Goal: Information Seeking & Learning: Learn about a topic

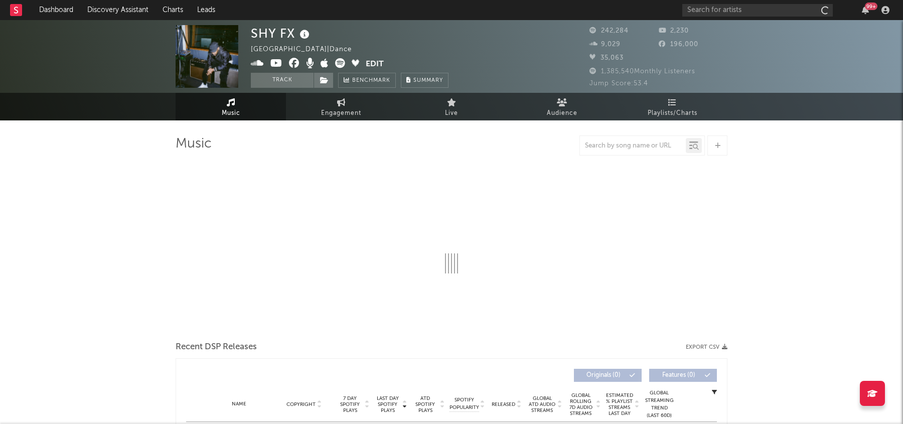
click at [721, 18] on div "99 +" at bounding box center [787, 10] width 211 height 20
select select "6m"
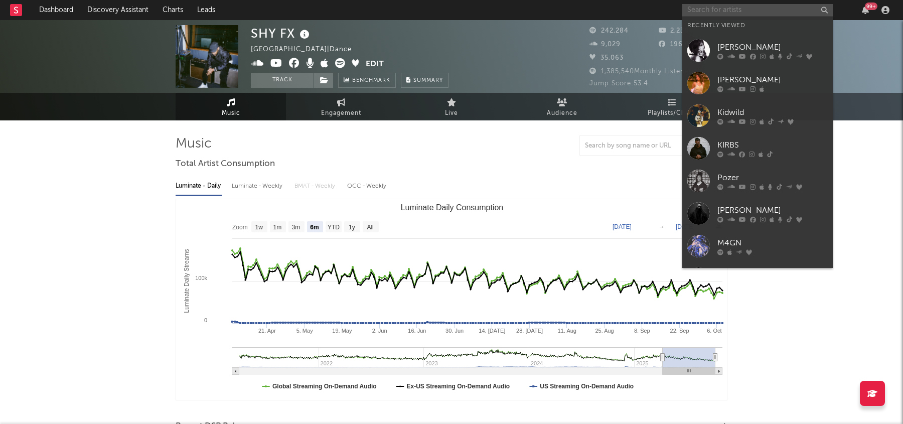
click at [713, 10] on input "text" at bounding box center [757, 10] width 150 height 13
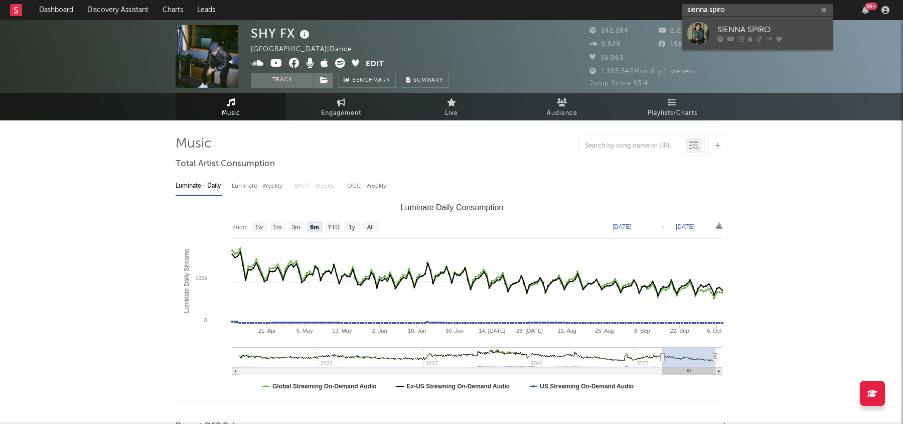
type input "sienna spiro"
click at [726, 23] on link "SIENNA SPIRO" at bounding box center [757, 33] width 150 height 33
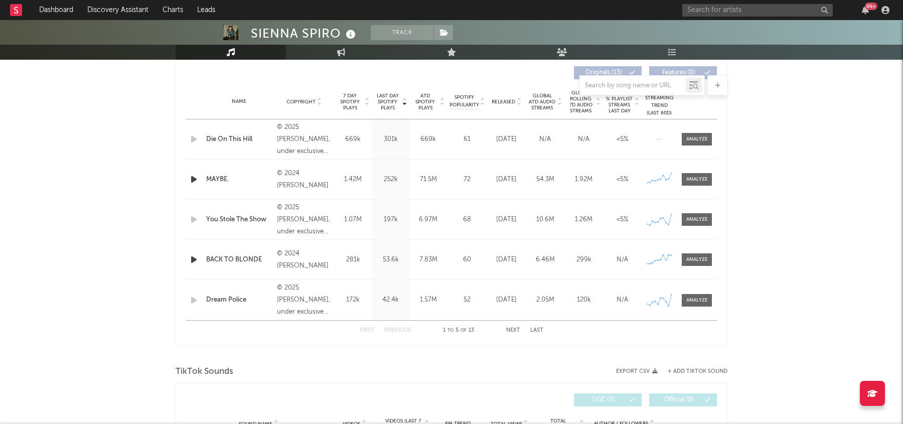
select select "6m"
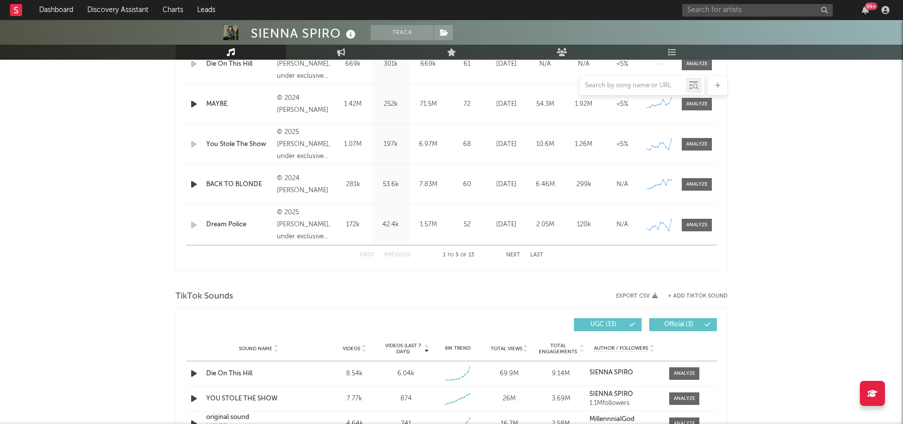
scroll to position [606, 0]
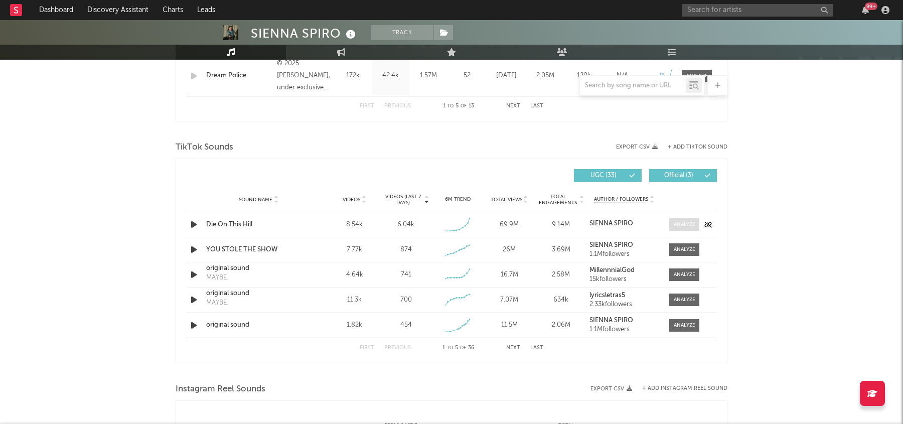
click at [679, 222] on div at bounding box center [685, 225] width 22 height 8
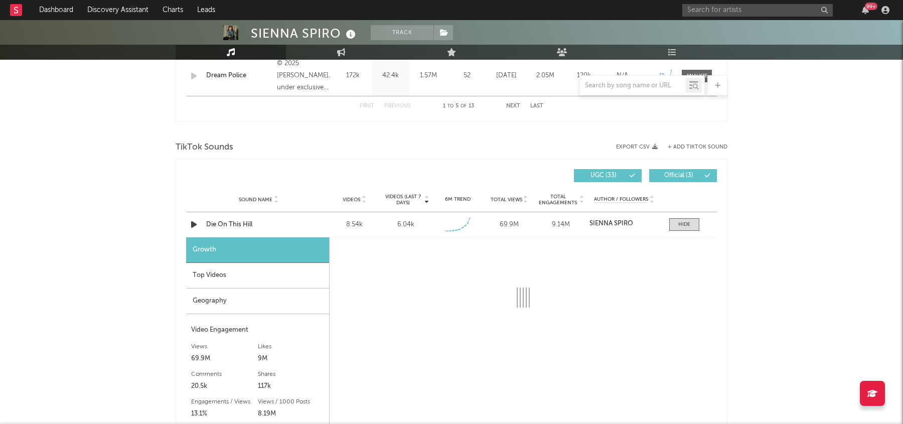
select select "1w"
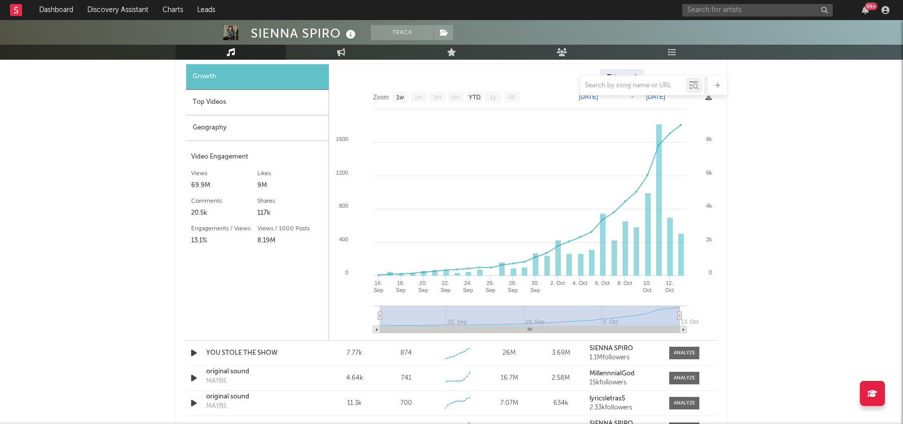
scroll to position [785, 0]
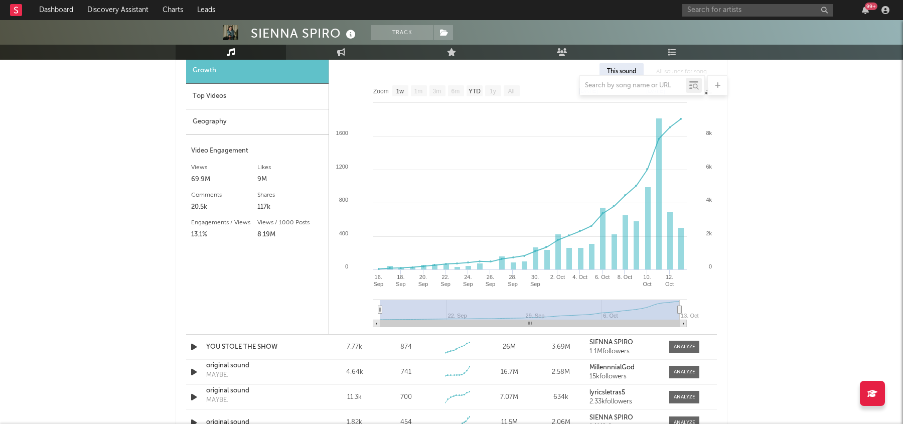
click at [243, 94] on div at bounding box center [452, 85] width 552 height 20
click at [208, 98] on div "Top Videos" at bounding box center [257, 97] width 142 height 26
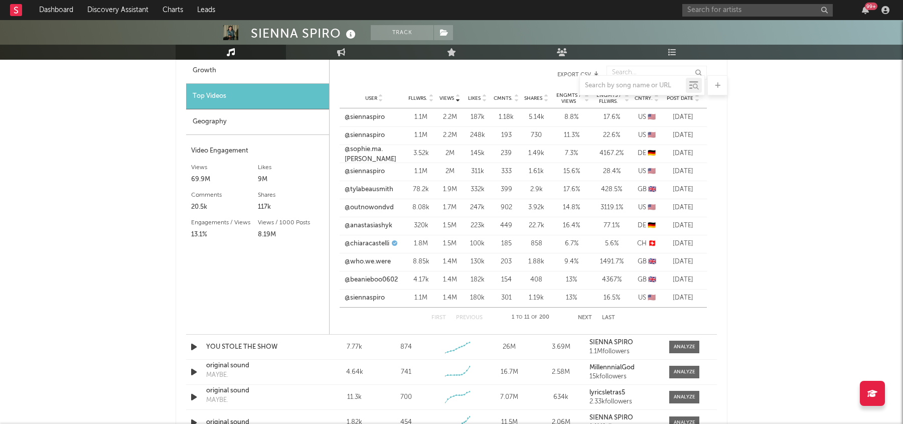
click at [156, 165] on div "SIENNA SPIRO Track United Kingdom | Pop Edit Track Benchmark Summary 150,539 29…" at bounding box center [451, 131] width 903 height 1792
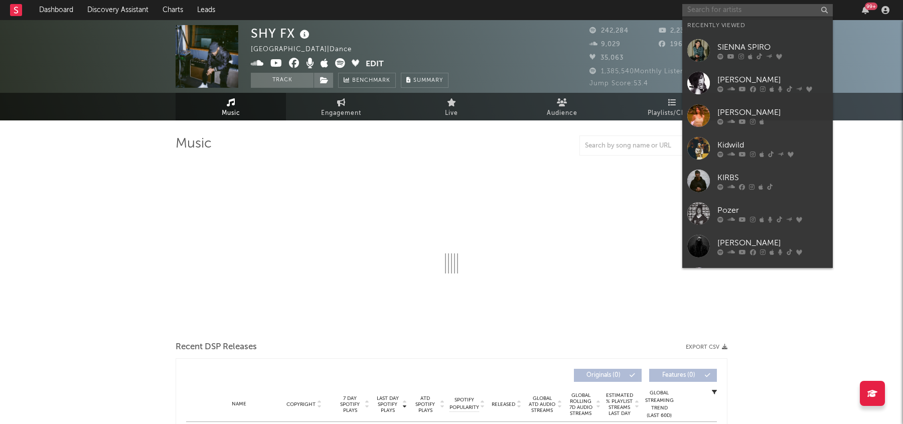
click at [783, 12] on input "text" at bounding box center [757, 10] width 150 height 13
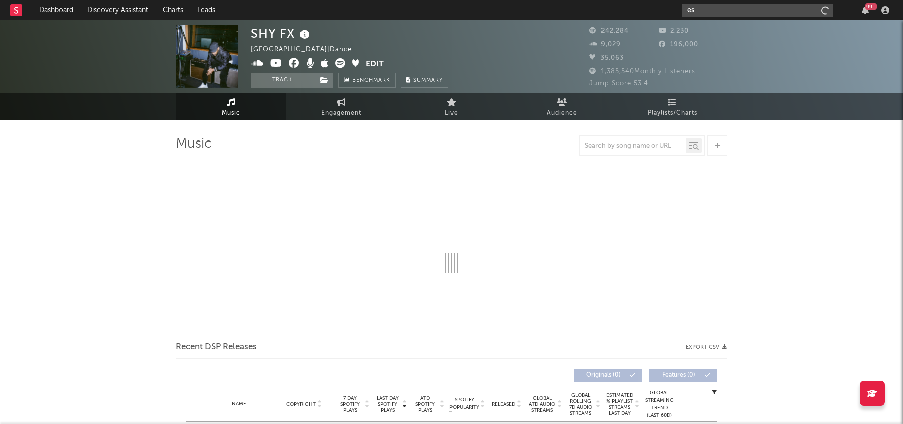
type input "esd"
select select "6m"
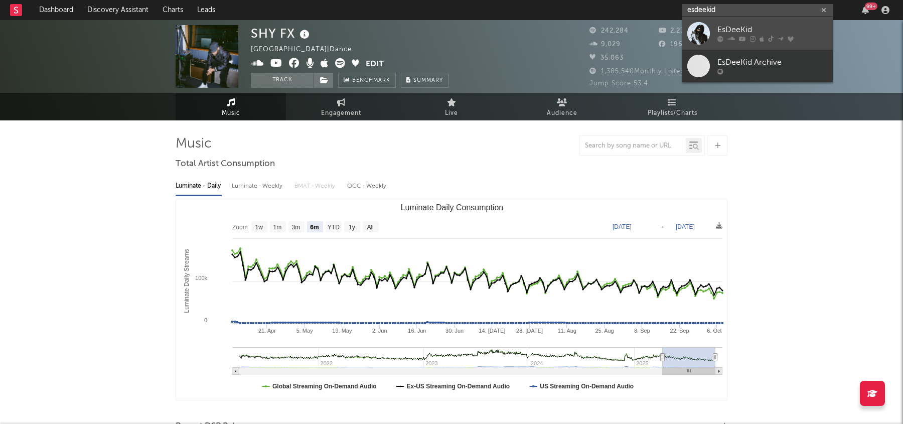
type input "esdeekid"
click at [769, 29] on div "EsDeeKid" at bounding box center [772, 30] width 110 height 12
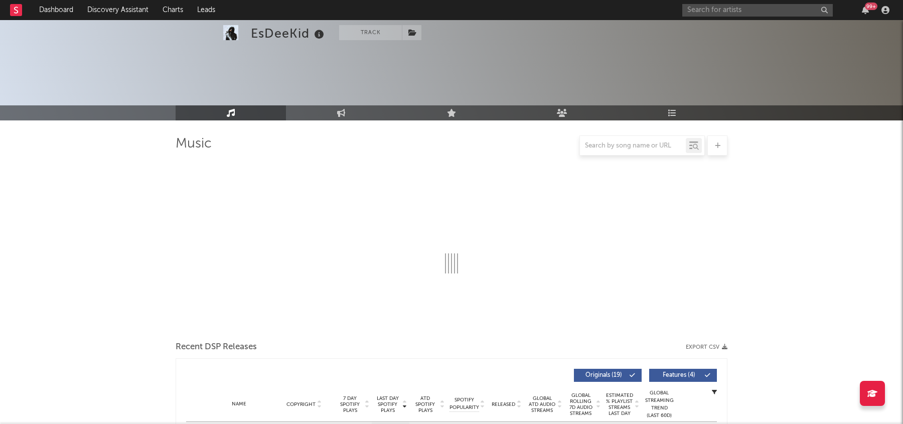
select select "6m"
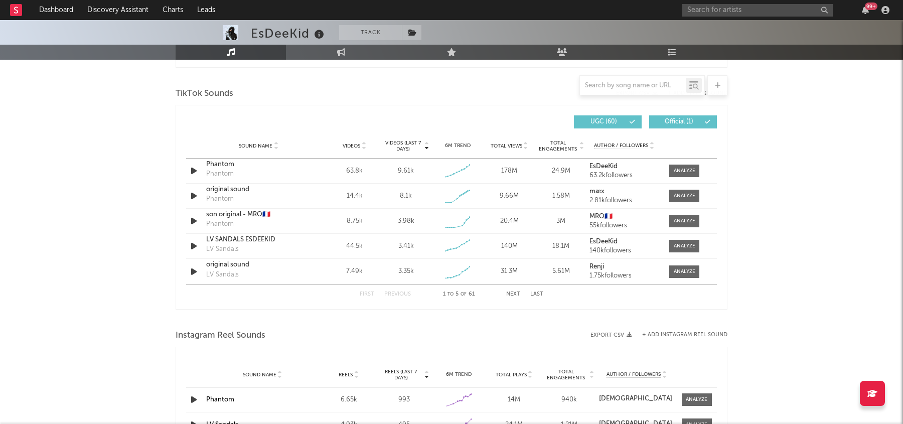
scroll to position [686, 0]
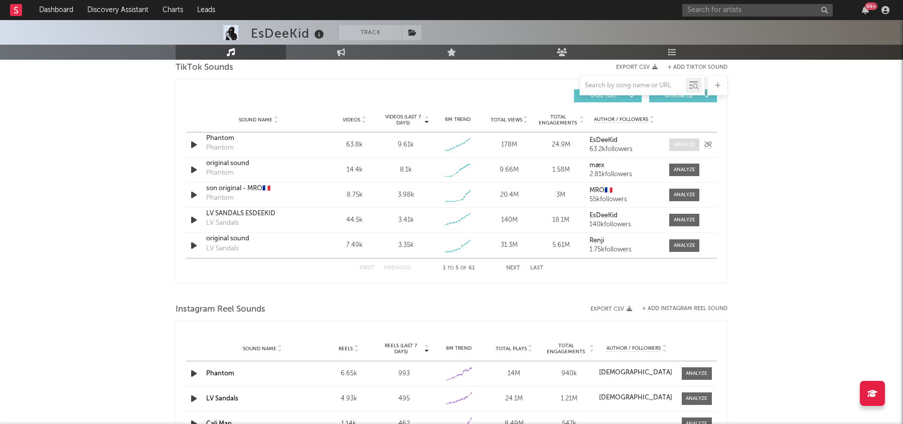
click at [681, 141] on div at bounding box center [685, 145] width 22 height 8
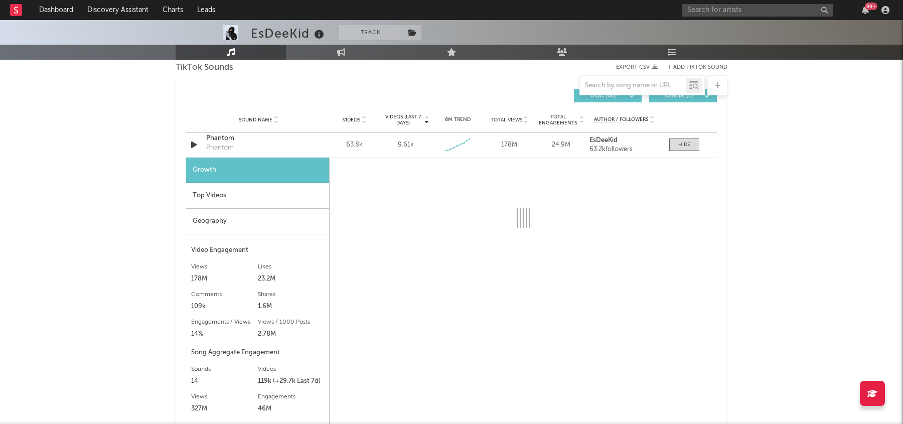
click at [117, 255] on div "EsDeeKid Track [GEOGRAPHIC_DATA] | Hip-Hop/Rap Edit Track Benchmark Summary 187…" at bounding box center [451, 230] width 903 height 1792
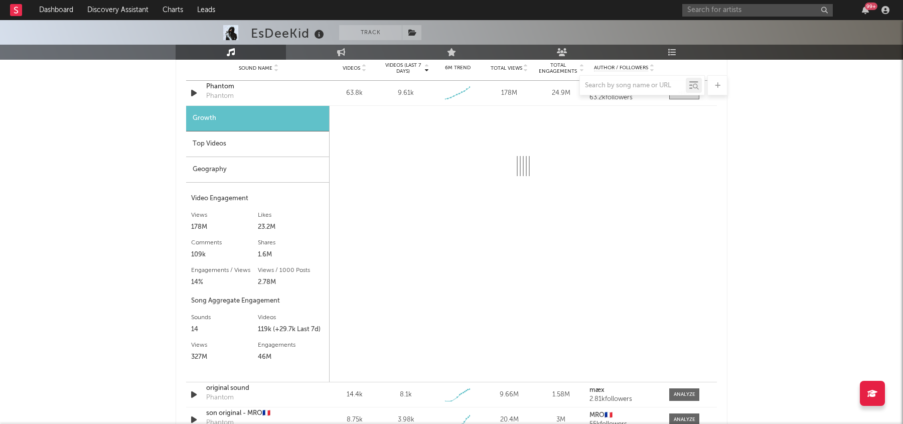
select select "6m"
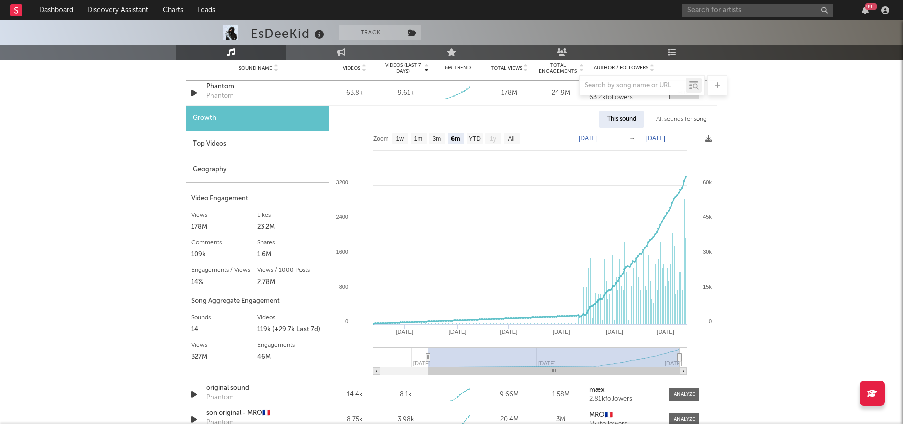
scroll to position [698, 0]
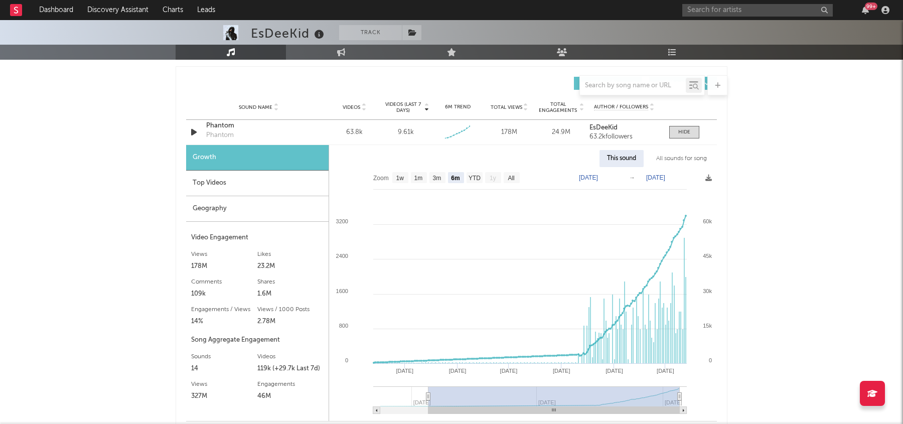
click at [130, 186] on div "EsDeeKid Track [GEOGRAPHIC_DATA] | Hip-Hop/Rap Edit Track Benchmark Summary 187…" at bounding box center [451, 218] width 903 height 1792
